Goal: Task Accomplishment & Management: Complete application form

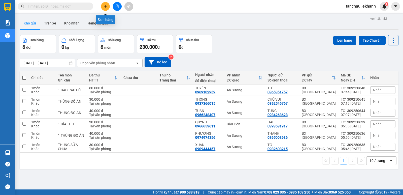
click at [107, 7] on icon "plus" at bounding box center [106, 7] width 4 height 4
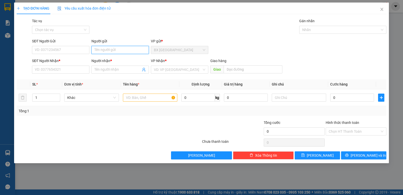
click at [122, 51] on input "Người gửi" at bounding box center [119, 50] width 57 height 8
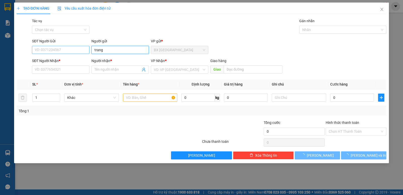
type input "trang"
drag, startPoint x: 63, startPoint y: 53, endPoint x: 71, endPoint y: 51, distance: 7.7
click at [64, 53] on input "SĐT Người Gửi" at bounding box center [60, 50] width 57 height 8
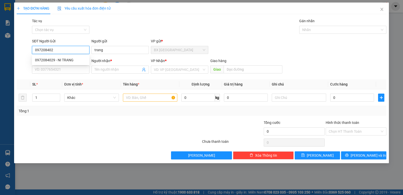
type input "0972084029"
click at [72, 61] on div "0972084029 - NI TRANG" at bounding box center [60, 60] width 51 height 6
type input "NI TRANG"
type input "0913516362"
type input "CƯỜNG"
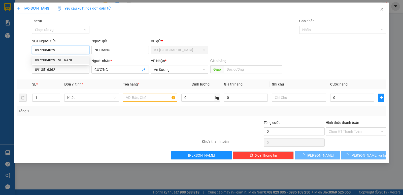
type input "30.000"
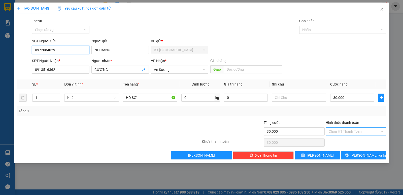
type input "0972084029"
click at [345, 131] on input "Hình thức thanh toán" at bounding box center [354, 131] width 51 height 8
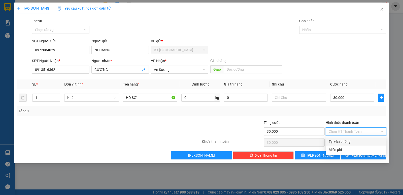
click at [353, 143] on div "Tại văn phòng" at bounding box center [356, 141] width 55 height 6
type input "0"
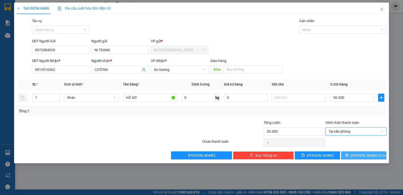
click at [348, 154] on icon "printer" at bounding box center [347, 155] width 4 height 4
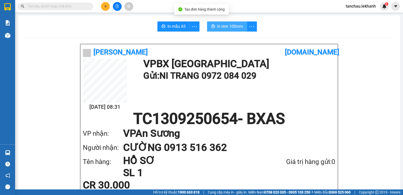
click at [219, 30] on button "In tem 100mm" at bounding box center [227, 26] width 40 height 10
click at [112, 7] on div at bounding box center [117, 6] width 38 height 9
click at [107, 7] on icon "plus" at bounding box center [106, 7] width 4 height 4
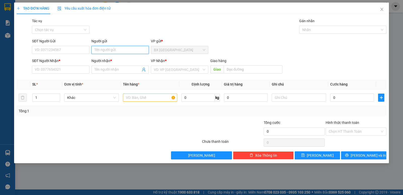
click at [104, 50] on input "Người gửi" at bounding box center [119, 50] width 57 height 8
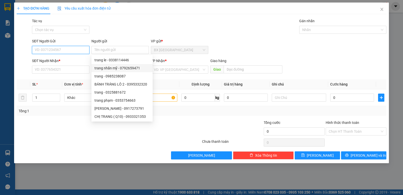
click at [50, 47] on input "SĐT Người Gửi" at bounding box center [60, 50] width 57 height 8
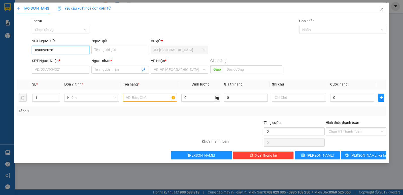
click at [49, 49] on input "090695028" at bounding box center [60, 50] width 57 height 8
click at [48, 50] on input "090695028" at bounding box center [60, 50] width 57 height 8
type input "0906950028"
click at [69, 49] on input "0906950028" at bounding box center [60, 50] width 57 height 8
click at [65, 59] on div "0906950028 - DŨNG" at bounding box center [60, 60] width 51 height 6
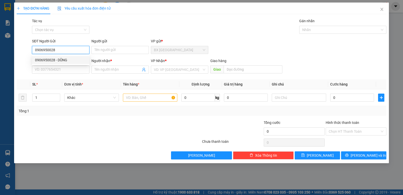
type input "DŨNG"
type input "0368779380"
type input "TRÚC"
click at [65, 59] on div "0906950028 - DŨNG" at bounding box center [60, 60] width 51 height 6
type input "30.000"
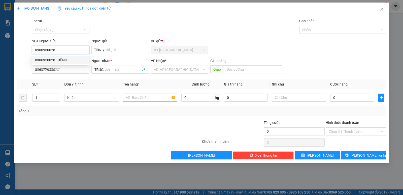
type input "30.000"
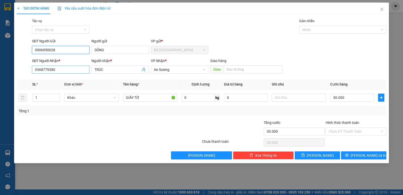
type input "0906950028"
click at [71, 69] on input "0368779380" at bounding box center [60, 69] width 57 height 8
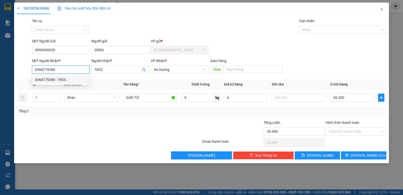
drag, startPoint x: 72, startPoint y: 68, endPoint x: 0, endPoint y: 45, distance: 75.3
click at [0, 45] on div "TẠO ĐƠN HÀNG Yêu cầu xuất hóa đơn điện tử Transit Pickup Surcharge Ids Transit …" at bounding box center [201, 97] width 403 height 195
type input "0933351980"
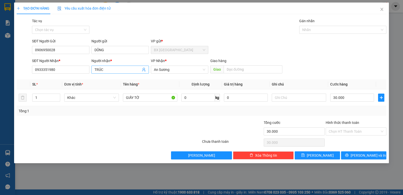
click at [123, 67] on input "TRÚC" at bounding box center [117, 70] width 46 height 6
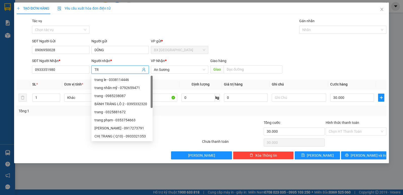
type input "T"
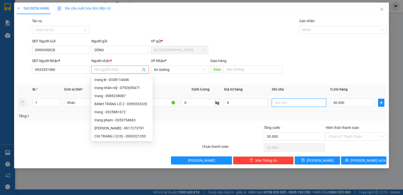
click at [292, 106] on input "text" at bounding box center [299, 102] width 54 height 8
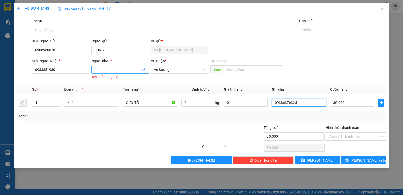
type input "0938637632d"
click at [113, 68] on input "Người nhận *" at bounding box center [117, 70] width 46 height 6
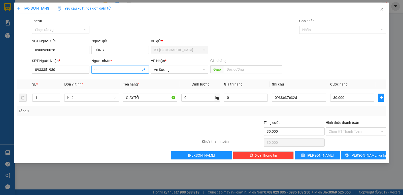
type input "d"
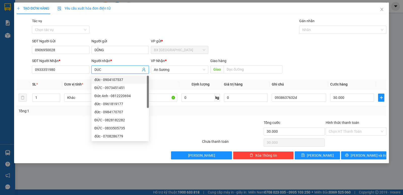
type input "DUC"
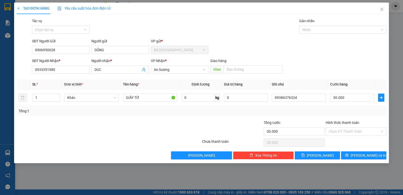
click at [181, 18] on div "Tác vụ Chọn tác vụ Gán nhãn Nhãn" at bounding box center [209, 27] width 356 height 18
click at [356, 127] on div "Hình thức thanh toán" at bounding box center [356, 124] width 61 height 8
click at [354, 129] on input "Hình thức thanh toán" at bounding box center [354, 131] width 51 height 8
click at [356, 95] on input "30.000" at bounding box center [352, 97] width 44 height 8
type input "7"
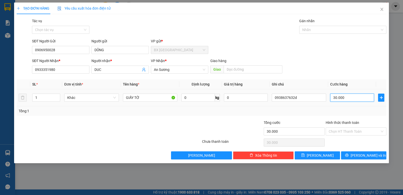
type input "7"
type input "70"
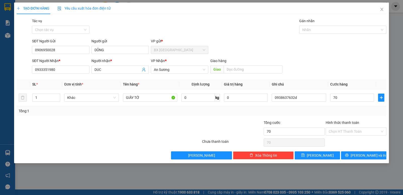
type input "70.000"
click at [352, 141] on div "Chọn HT Thanh Toán" at bounding box center [356, 142] width 62 height 10
click at [352, 133] on input "Hình thức thanh toán" at bounding box center [354, 131] width 51 height 8
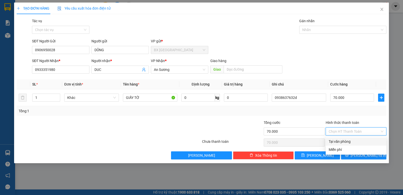
click at [358, 141] on div "Tại văn phòng" at bounding box center [356, 141] width 55 height 6
type input "0"
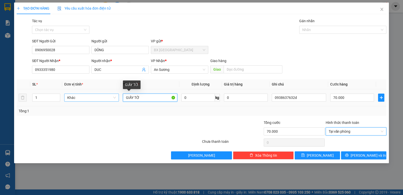
drag, startPoint x: 155, startPoint y: 95, endPoint x: 112, endPoint y: 97, distance: 43.4
click at [112, 97] on tr "1 Khác GIẤY TỜ 0 kg 0 0938637632d 70.000" at bounding box center [202, 97] width 370 height 17
type input "1"
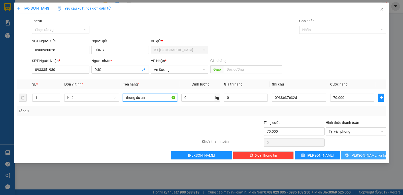
type input "thung do an"
click at [363, 156] on span "[PERSON_NAME] và In" at bounding box center [368, 155] width 35 height 6
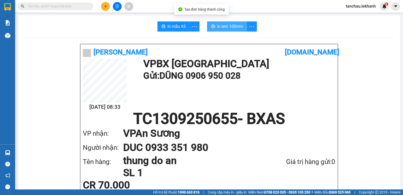
click at [218, 30] on button "In tem 100mm" at bounding box center [227, 26] width 40 height 10
click at [104, 4] on button at bounding box center [105, 6] width 9 height 9
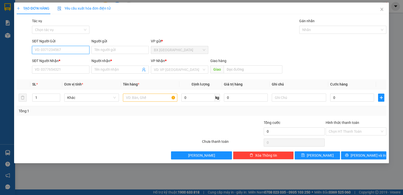
click at [60, 48] on input "SĐT Người Gửi" at bounding box center [60, 50] width 57 height 8
click at [102, 50] on input "Người gửi" at bounding box center [119, 50] width 57 height 8
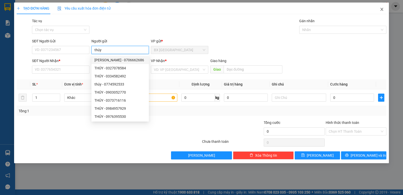
type input "thúy"
click at [384, 9] on span "Close" at bounding box center [382, 10] width 14 height 14
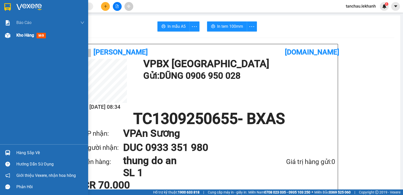
click at [21, 35] on span "Kho hàng" at bounding box center [25, 35] width 18 height 5
